Goal: Communication & Community: Connect with others

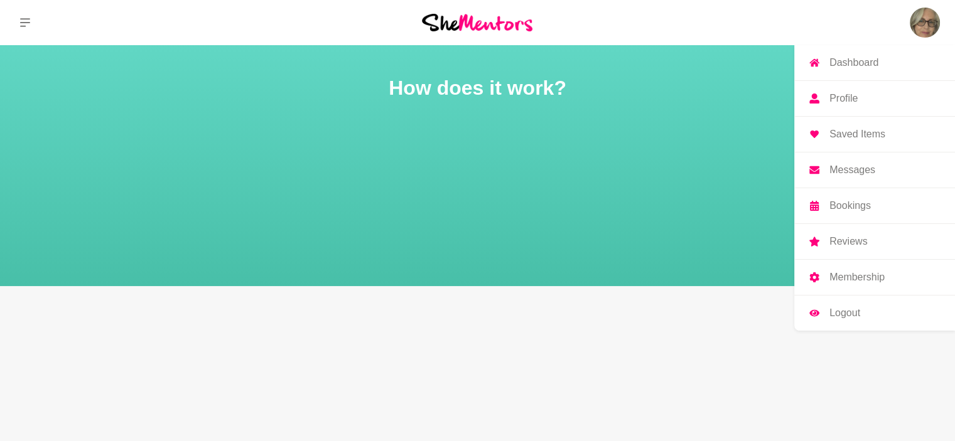
click at [927, 22] on img at bounding box center [925, 23] width 30 height 30
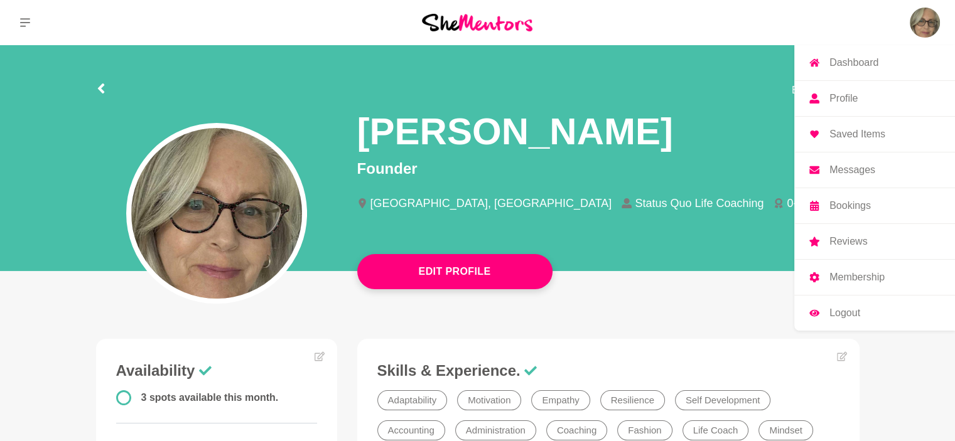
click at [840, 171] on p "Messages" at bounding box center [852, 170] width 46 height 10
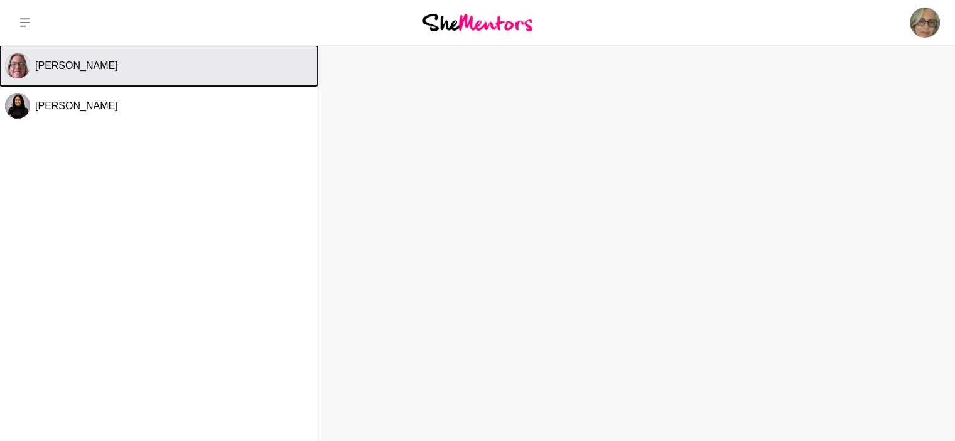
click at [180, 67] on div "[PERSON_NAME]" at bounding box center [174, 66] width 278 height 13
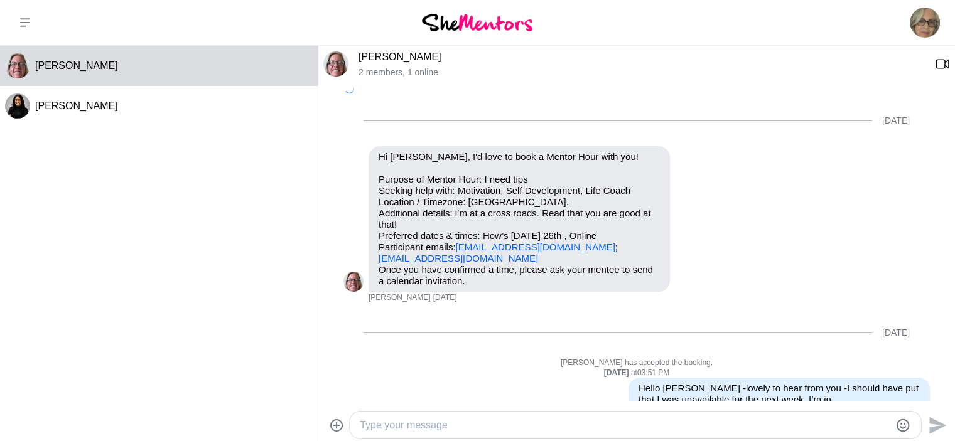
scroll to position [1239, 0]
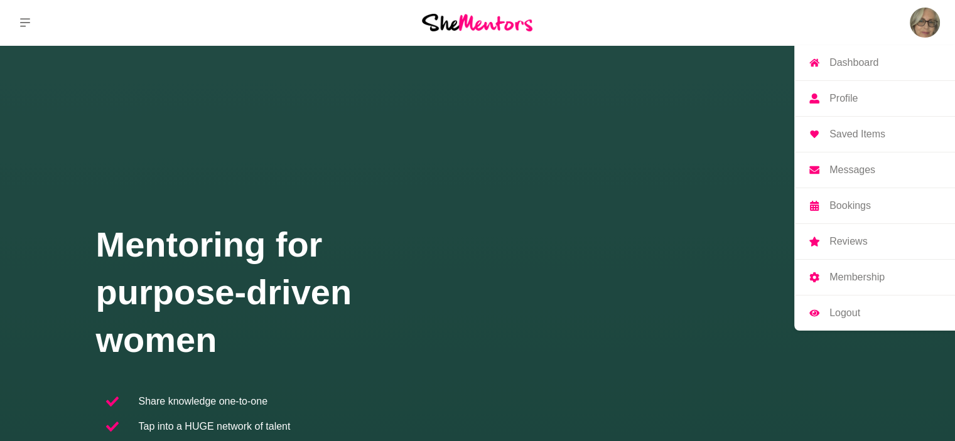
click at [841, 174] on p "Messages" at bounding box center [852, 170] width 46 height 10
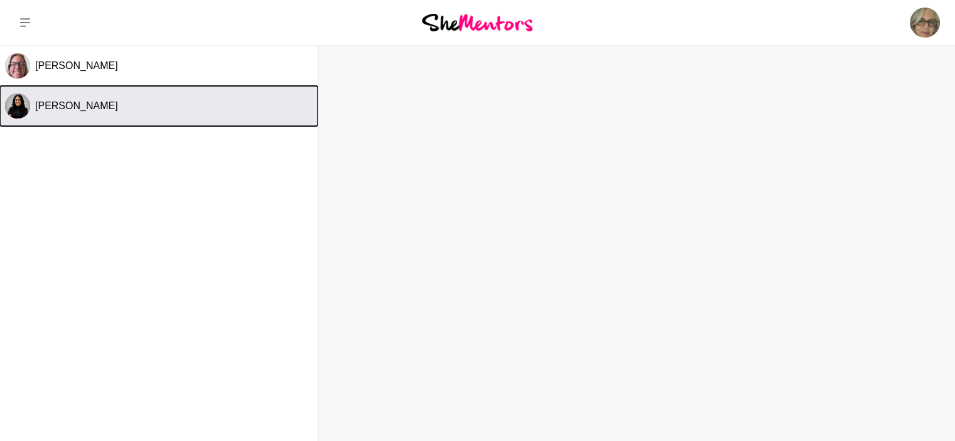
click at [75, 107] on span "[PERSON_NAME]" at bounding box center [76, 105] width 83 height 11
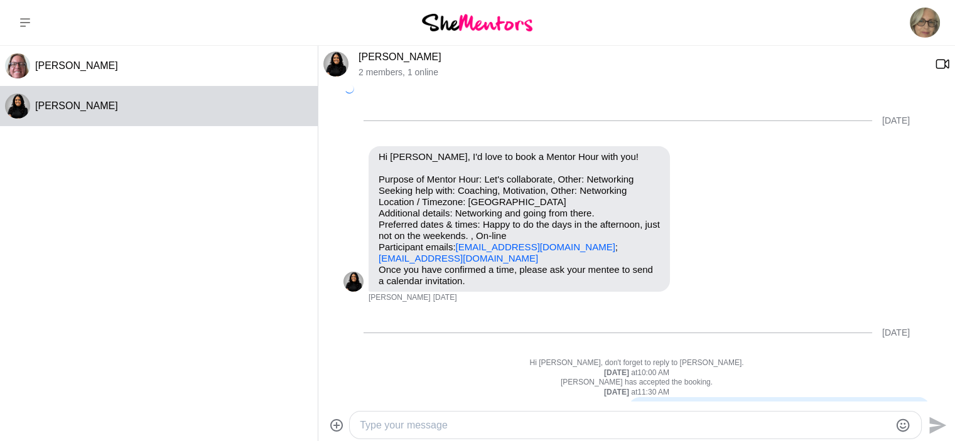
scroll to position [412, 0]
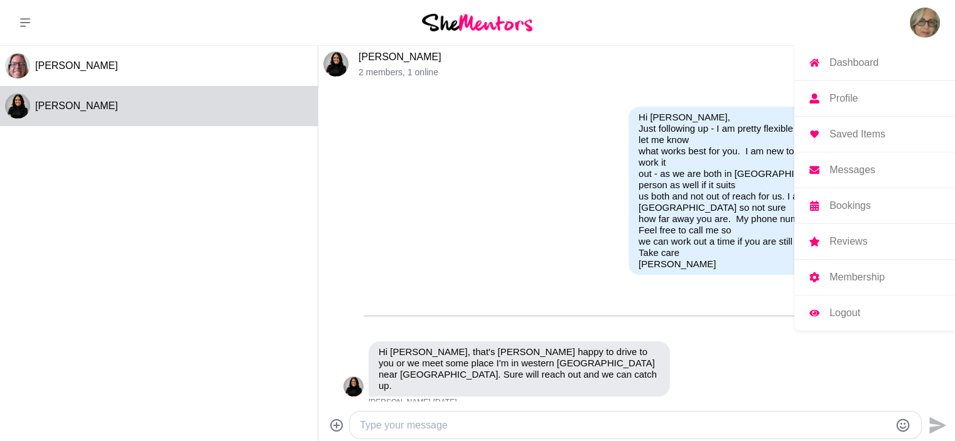
click at [844, 105] on link "Profile" at bounding box center [874, 98] width 161 height 35
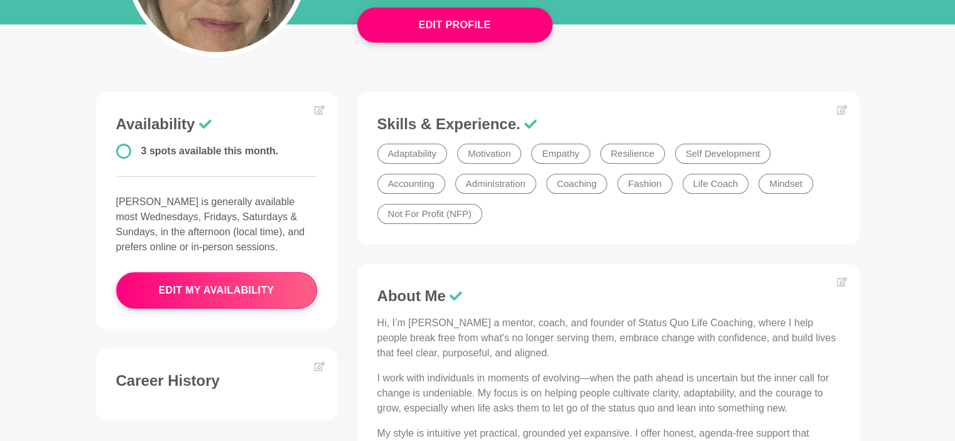
scroll to position [251, 0]
